Goal: Task Accomplishment & Management: Manage account settings

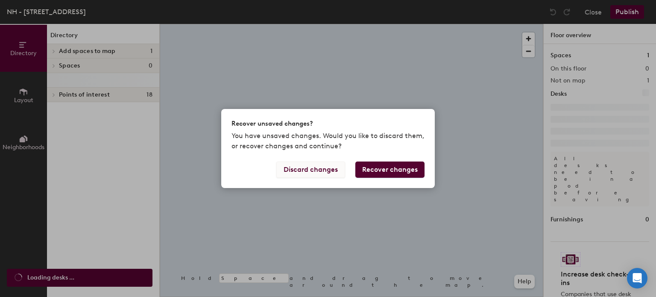
click at [333, 171] on button "Discard changes" at bounding box center [310, 169] width 69 height 16
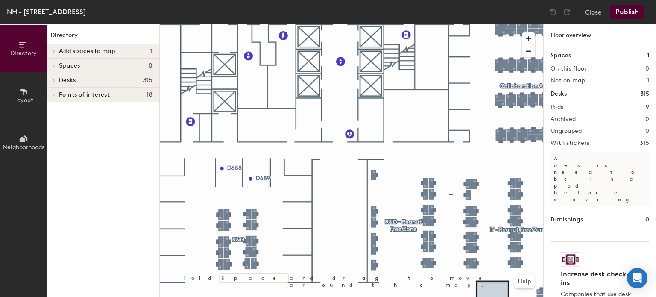
click at [449, 24] on div at bounding box center [351, 24] width 383 height 0
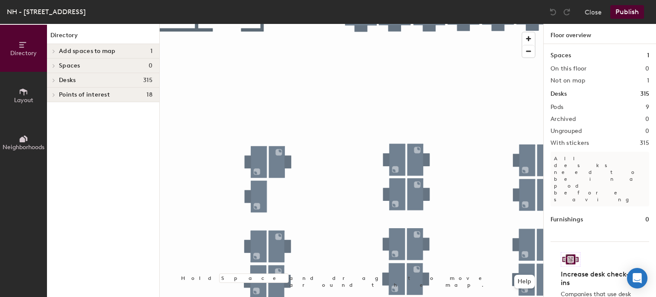
click at [287, 24] on div at bounding box center [351, 24] width 383 height 0
